Goal: Task Accomplishment & Management: Complete application form

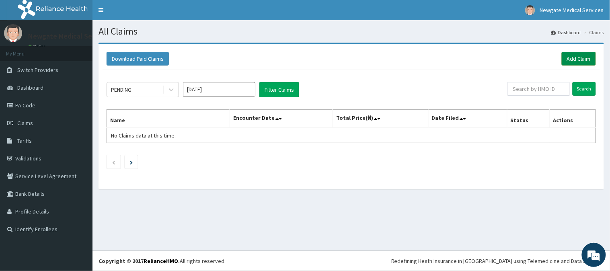
click at [579, 62] on link "Add Claim" at bounding box center [579, 59] width 34 height 14
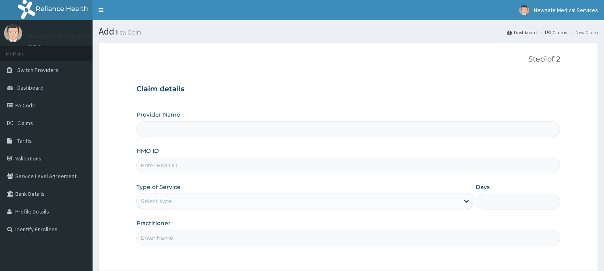
type input "Newgate Medical Services Ltd - [GEOGRAPHIC_DATA]"
paste input "100174"
type input "1"
paste input "CYA/10584/A"
type input "CYA/10584/A"
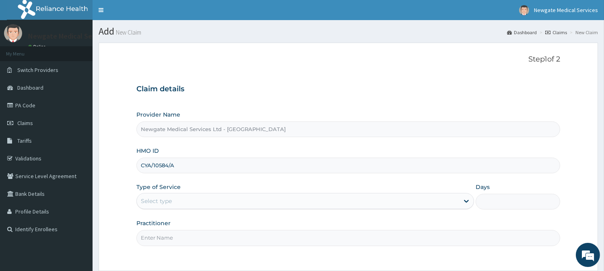
click at [165, 200] on div "Select type" at bounding box center [156, 201] width 31 height 8
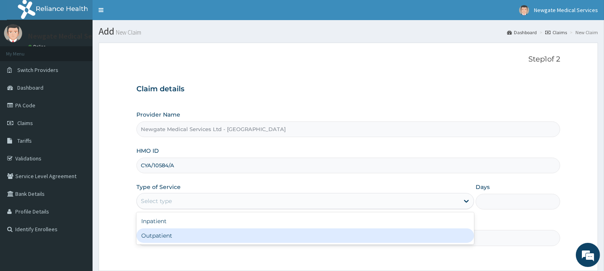
click at [172, 231] on div "Outpatient" at bounding box center [304, 235] width 337 height 14
type input "1"
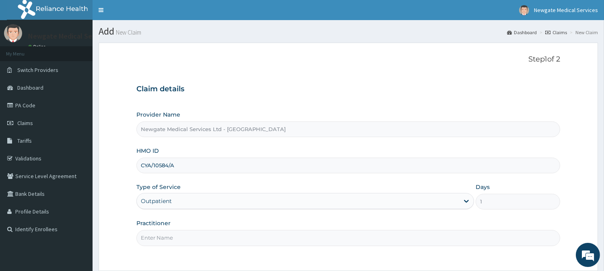
click at [177, 235] on input "Practitioner" at bounding box center [348, 238] width 424 height 16
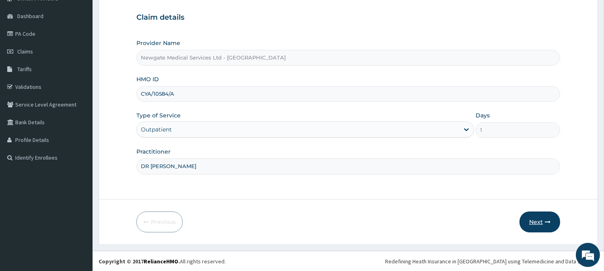
type input "DR AJINIRAN"
click at [531, 224] on button "Next" at bounding box center [539, 222] width 41 height 21
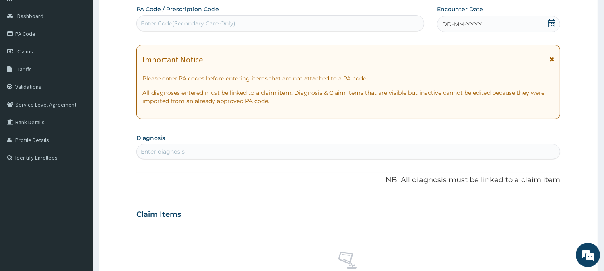
click at [452, 29] on div "DD-MM-YYYY" at bounding box center [498, 24] width 123 height 16
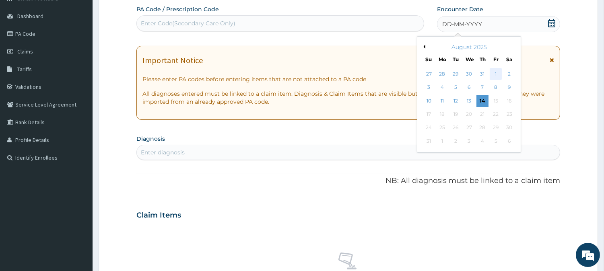
click at [491, 73] on div "1" at bounding box center [495, 74] width 12 height 12
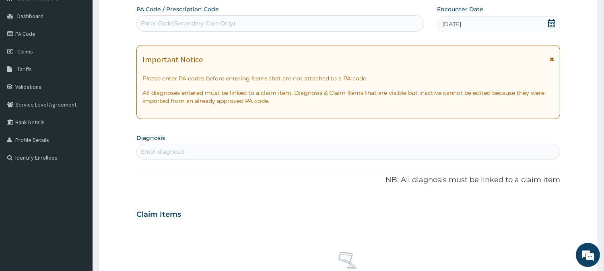
click at [254, 146] on div "Enter diagnosis" at bounding box center [348, 151] width 423 height 13
type input "MALAR"
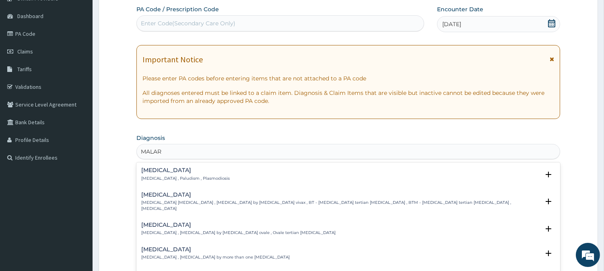
click at [204, 176] on p "Malaria , Paludism , Plasmodiosis" at bounding box center [185, 179] width 88 height 6
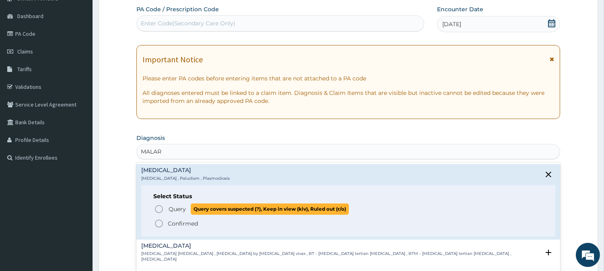
drag, startPoint x: 179, startPoint y: 211, endPoint x: 183, endPoint y: 207, distance: 5.5
click at [180, 211] on span "Query" at bounding box center [177, 209] width 17 height 8
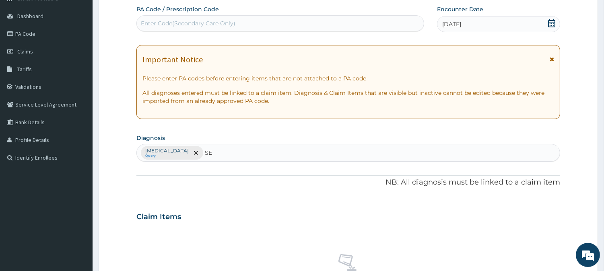
type input "SEP"
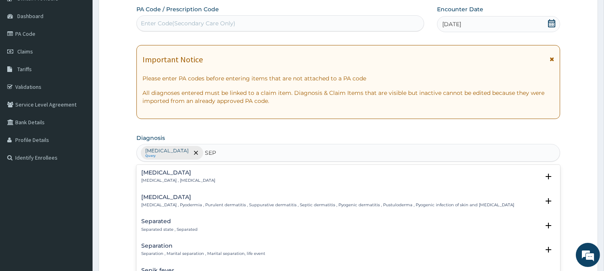
click at [191, 180] on p "Systemic infection , Sepsis" at bounding box center [178, 181] width 74 height 6
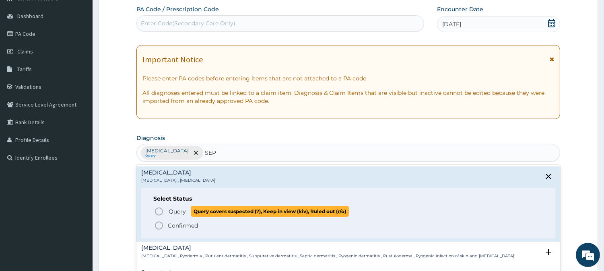
click at [163, 214] on icon "status option query" at bounding box center [159, 212] width 10 height 10
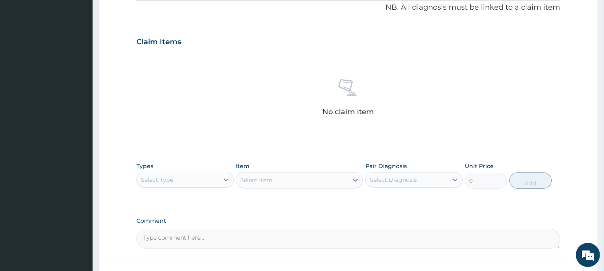
scroll to position [295, 0]
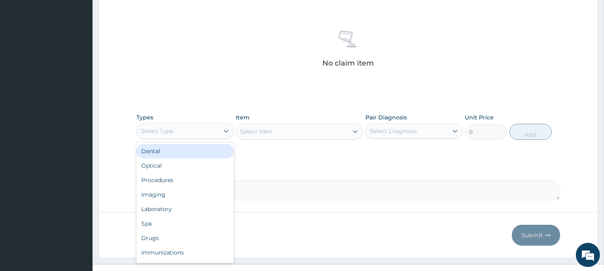
click at [211, 130] on div "Select Type" at bounding box center [178, 131] width 82 height 13
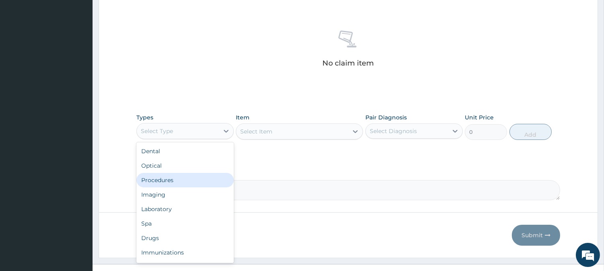
click at [192, 183] on div "Procedures" at bounding box center [184, 180] width 97 height 14
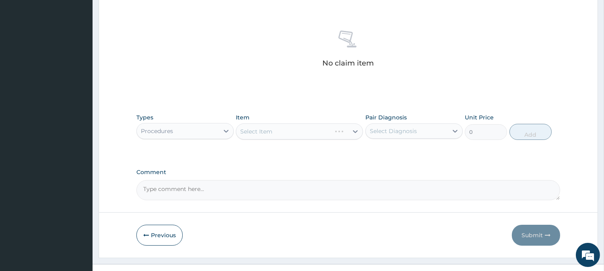
click at [284, 132] on div "Select Item" at bounding box center [299, 131] width 127 height 16
click at [284, 131] on div "Select Item" at bounding box center [299, 131] width 127 height 16
click at [284, 130] on div "Select Item" at bounding box center [299, 131] width 127 height 16
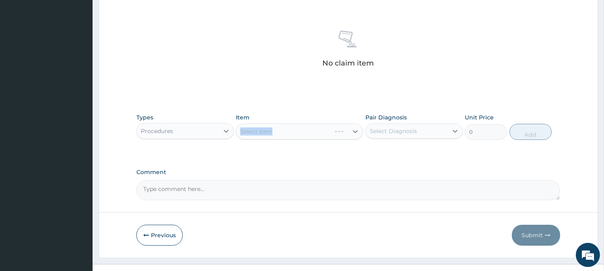
click at [280, 151] on div "Types Procedures Item Select Item Pair Diagnosis Select Diagnosis Unit Price 0 …" at bounding box center [348, 132] width 424 height 47
click at [284, 132] on div "Select Item" at bounding box center [292, 131] width 112 height 13
type input "C"
click at [284, 128] on div "Select Item C" at bounding box center [292, 131] width 112 height 13
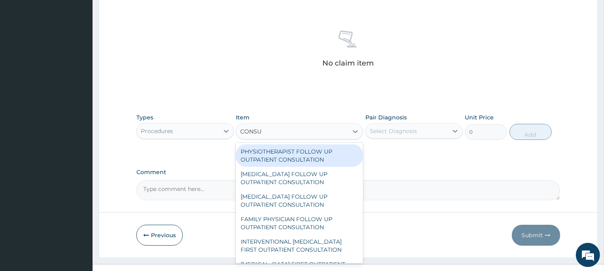
type input "CONSUL"
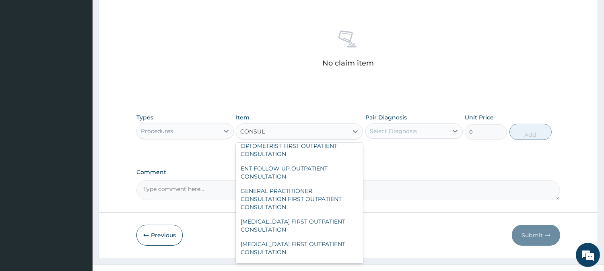
scroll to position [357, 0]
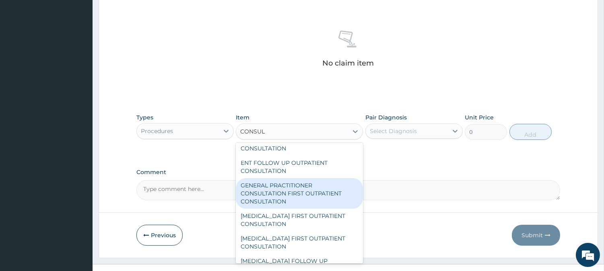
click at [297, 195] on div "GENERAL PRACTITIONER CONSULTATION FIRST OUTPATIENT CONSULTATION" at bounding box center [299, 193] width 127 height 31
type input "3000"
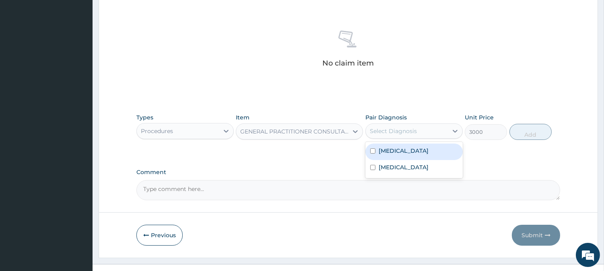
click at [400, 130] on div "Select Diagnosis" at bounding box center [393, 131] width 47 height 8
click at [399, 146] on div "Malaria" at bounding box center [413, 152] width 97 height 16
checkbox input "true"
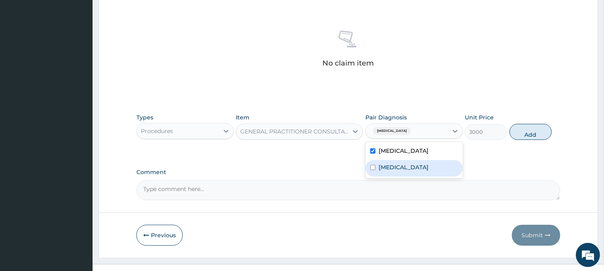
drag, startPoint x: 396, startPoint y: 164, endPoint x: 431, endPoint y: 154, distance: 36.0
click at [396, 164] on div "Sepsis" at bounding box center [413, 168] width 97 height 16
checkbox input "true"
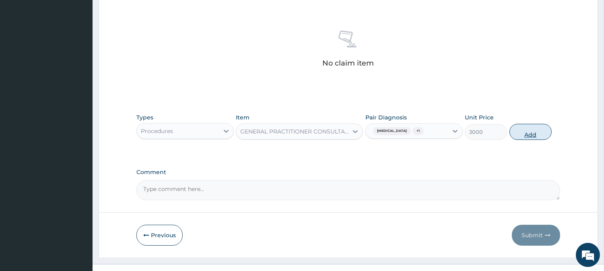
click at [516, 133] on button "Add" at bounding box center [530, 132] width 42 height 16
type input "0"
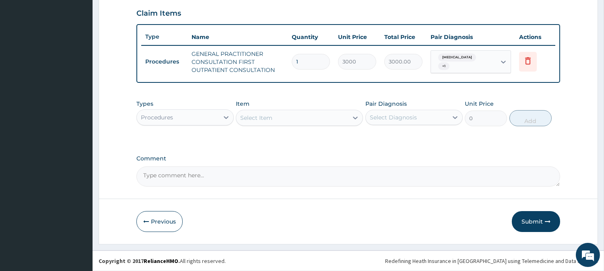
scroll to position [274, 0]
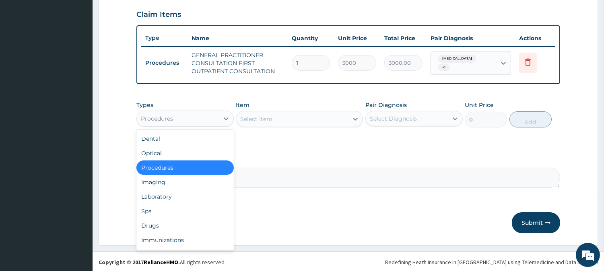
click at [178, 121] on div "Procedures" at bounding box center [178, 118] width 82 height 13
click at [175, 195] on div "Laboratory" at bounding box center [184, 196] width 97 height 14
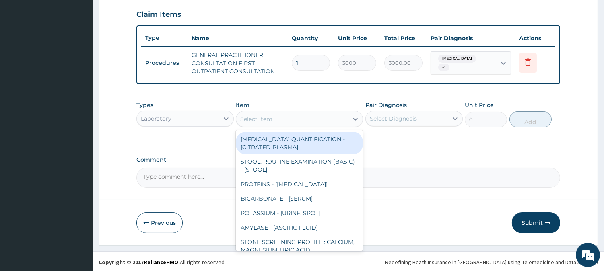
click at [247, 117] on div "Select Item" at bounding box center [256, 119] width 32 height 8
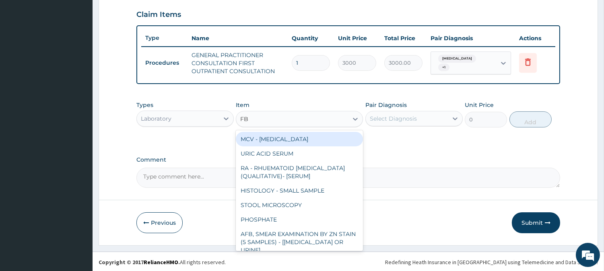
type input "FBC"
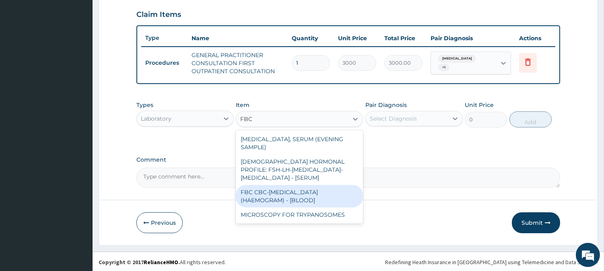
drag, startPoint x: 273, startPoint y: 176, endPoint x: 278, endPoint y: 176, distance: 4.8
click at [278, 185] on div "FBC CBC-COMPLETE BLOOD COUNT (HAEMOGRAM) - [BLOOD]" at bounding box center [299, 196] width 127 height 23
type input "3000"
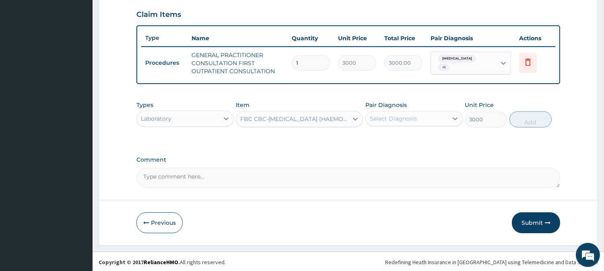
click at [400, 118] on div "Select Diagnosis" at bounding box center [393, 119] width 47 height 8
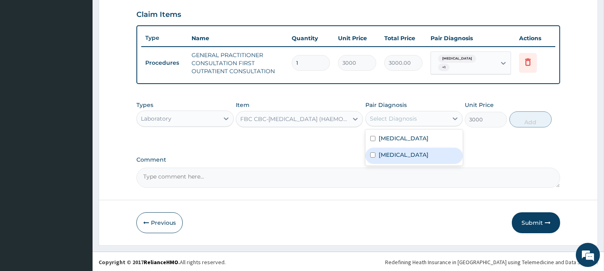
drag, startPoint x: 393, startPoint y: 154, endPoint x: 423, endPoint y: 146, distance: 30.7
click at [393, 154] on label "Sepsis" at bounding box center [403, 155] width 50 height 8
checkbox input "true"
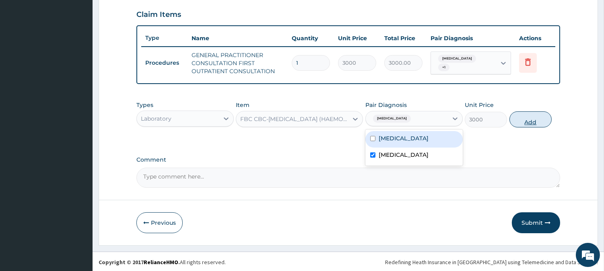
click at [525, 115] on button "Add" at bounding box center [530, 119] width 42 height 16
type input "0"
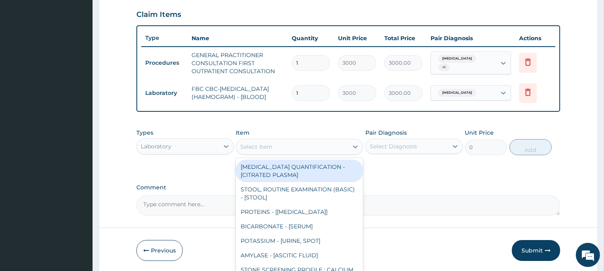
click at [298, 147] on div "Select Item" at bounding box center [292, 146] width 112 height 13
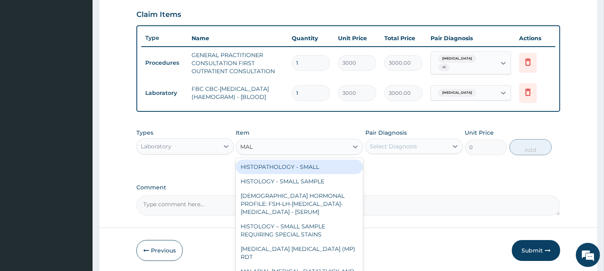
type input "MALA"
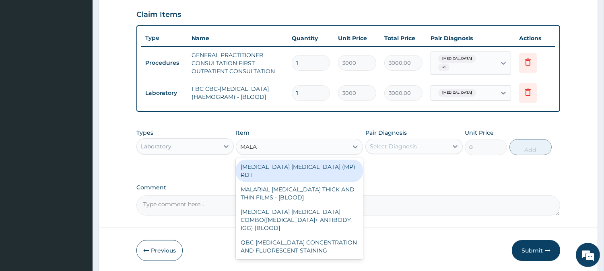
click at [303, 171] on div "MALARIA PARASITE (MP) RDT" at bounding box center [299, 171] width 127 height 23
type input "1500"
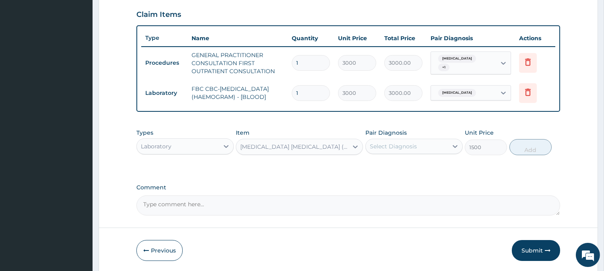
click at [380, 153] on div "Select Diagnosis" at bounding box center [407, 146] width 82 height 13
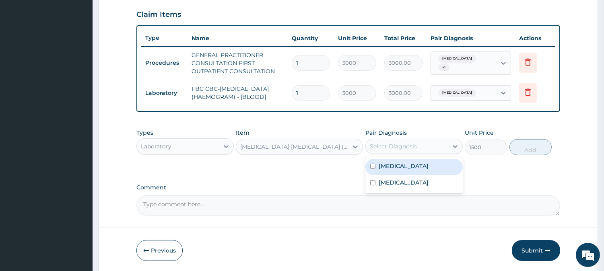
click at [384, 170] on label "Malaria" at bounding box center [403, 166] width 50 height 8
checkbox input "true"
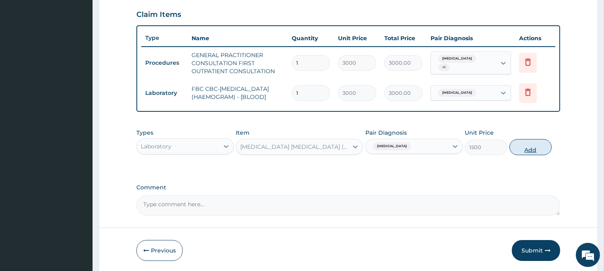
click at [526, 154] on button "Add" at bounding box center [530, 147] width 42 height 16
type input "0"
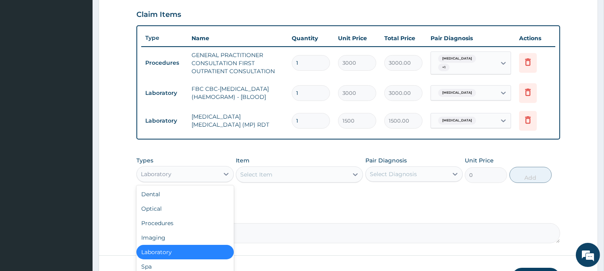
drag, startPoint x: 183, startPoint y: 183, endPoint x: 187, endPoint y: 184, distance: 4.0
click at [185, 181] on div "Laboratory" at bounding box center [178, 174] width 82 height 13
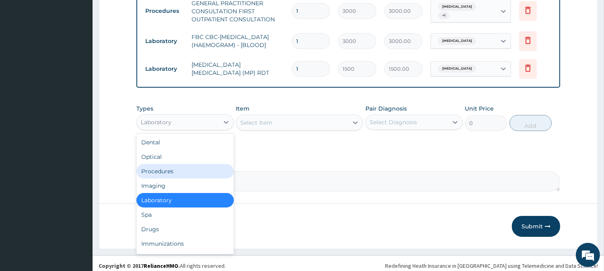
scroll to position [334, 0]
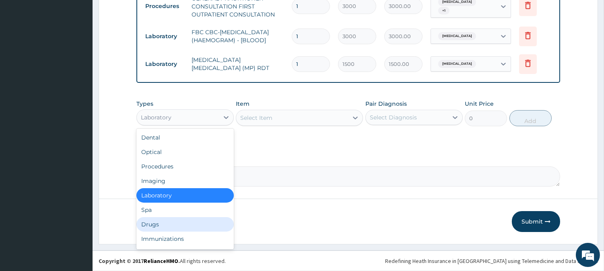
click at [199, 222] on div "Drugs" at bounding box center [184, 224] width 97 height 14
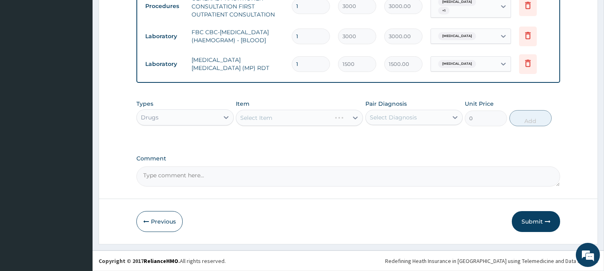
drag, startPoint x: 294, startPoint y: 121, endPoint x: 300, endPoint y: 121, distance: 6.0
click at [300, 121] on div "Select Item" at bounding box center [299, 118] width 127 height 16
